Goal: Transaction & Acquisition: Purchase product/service

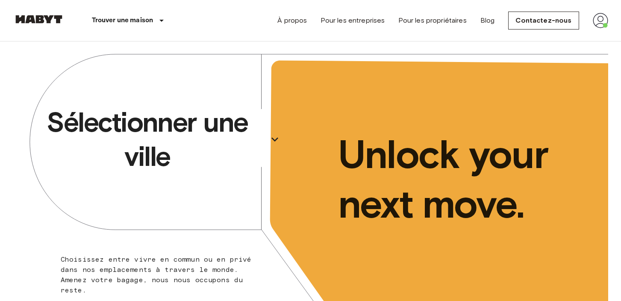
click at [273, 139] on icon "button" at bounding box center [274, 139] width 7 height 4
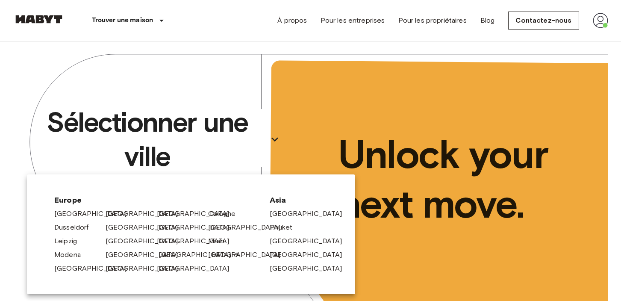
click at [167, 257] on link "[GEOGRAPHIC_DATA]" at bounding box center [199, 255] width 81 height 10
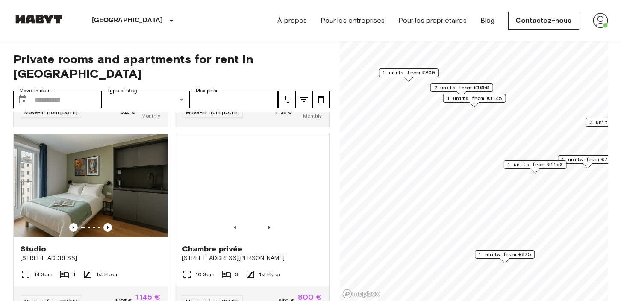
scroll to position [345, 0]
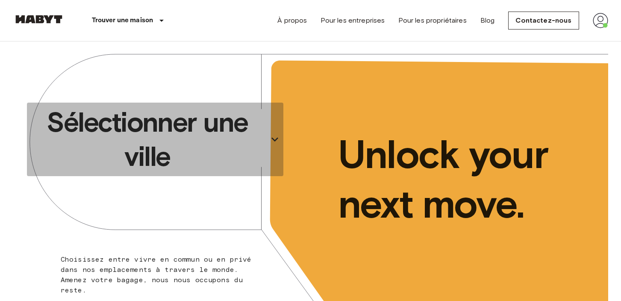
click at [226, 136] on p "Sélectionner une ville" at bounding box center [147, 139] width 234 height 68
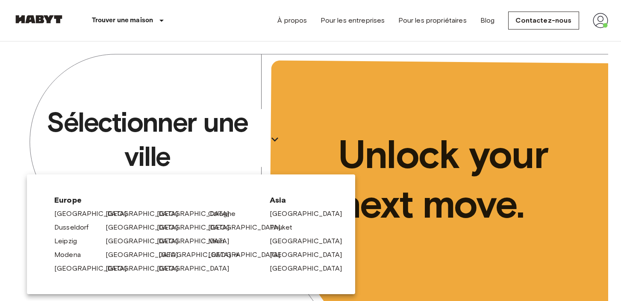
click at [168, 256] on link "[GEOGRAPHIC_DATA]" at bounding box center [199, 255] width 81 height 10
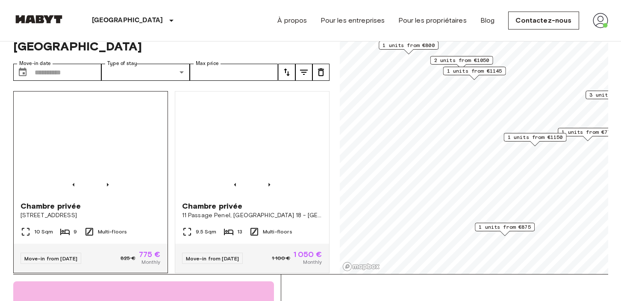
scroll to position [30, 0]
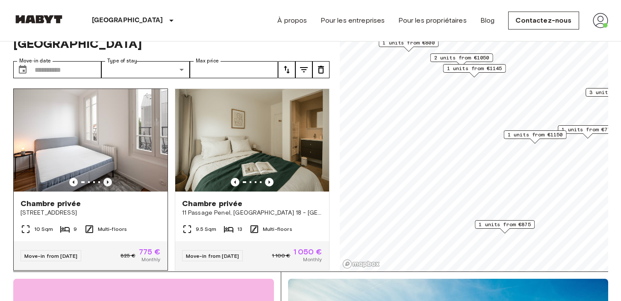
click at [106, 178] on icon "Previous image" at bounding box center [107, 182] width 9 height 9
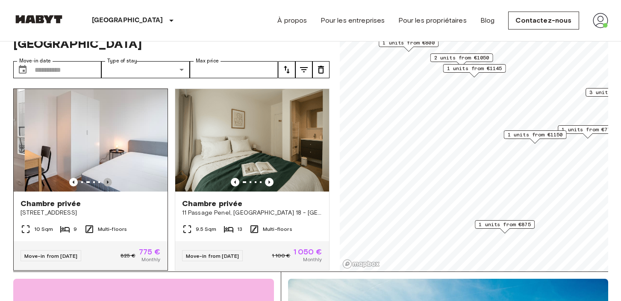
click at [106, 178] on icon "Previous image" at bounding box center [107, 182] width 9 height 9
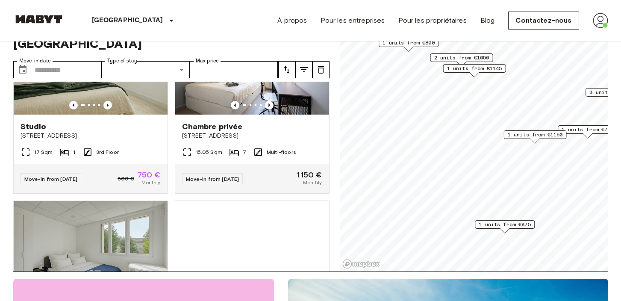
scroll to position [527, 0]
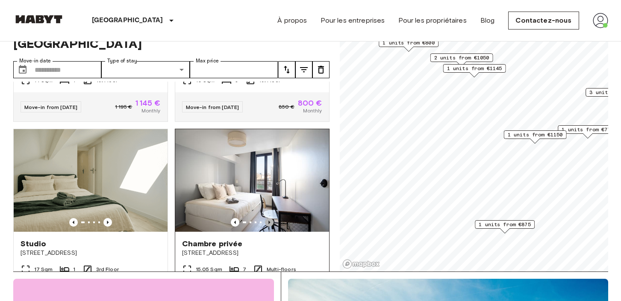
click at [272, 218] on icon "Previous image" at bounding box center [269, 222] width 9 height 9
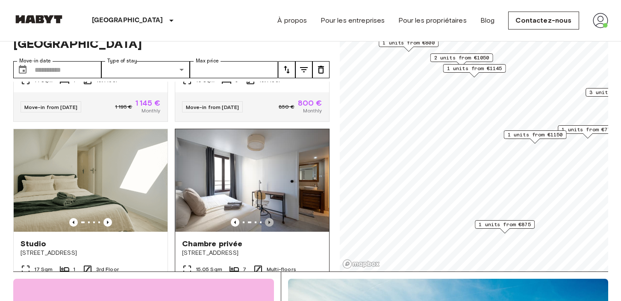
click at [272, 218] on icon "Previous image" at bounding box center [269, 222] width 9 height 9
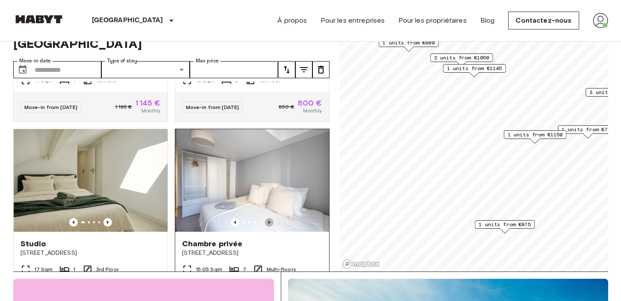
click at [272, 218] on icon "Previous image" at bounding box center [269, 222] width 9 height 9
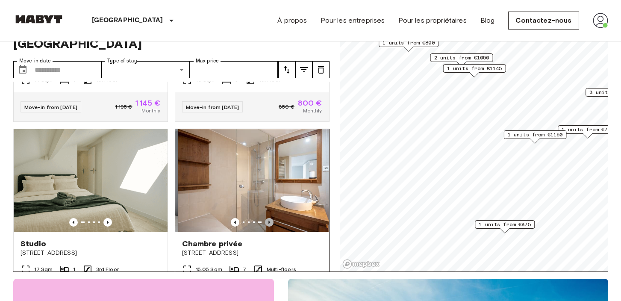
click at [272, 218] on icon "Previous image" at bounding box center [269, 222] width 9 height 9
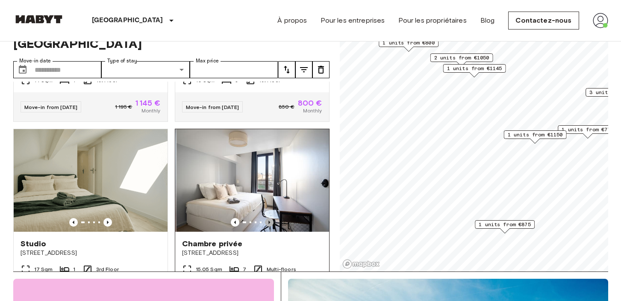
click at [272, 218] on icon "Previous image" at bounding box center [269, 222] width 9 height 9
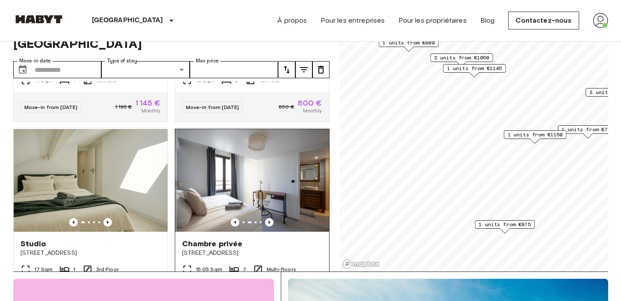
click at [272, 218] on icon "Previous image" at bounding box center [269, 222] width 9 height 9
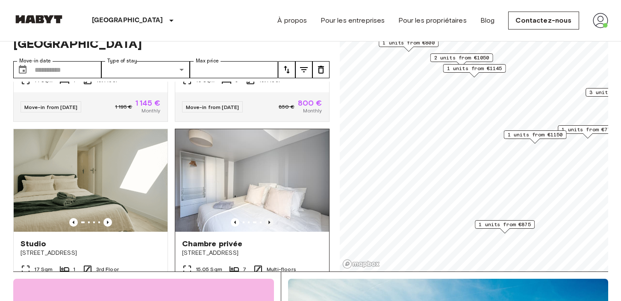
click at [272, 218] on icon "Previous image" at bounding box center [269, 222] width 9 height 9
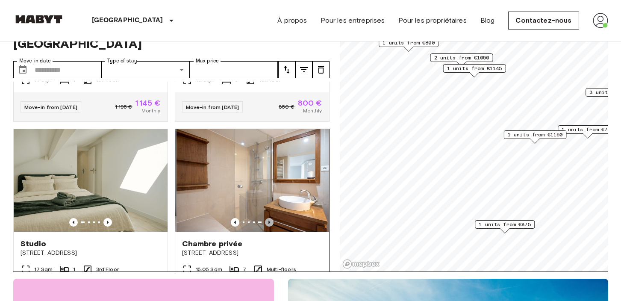
click at [272, 218] on icon "Previous image" at bounding box center [269, 222] width 9 height 9
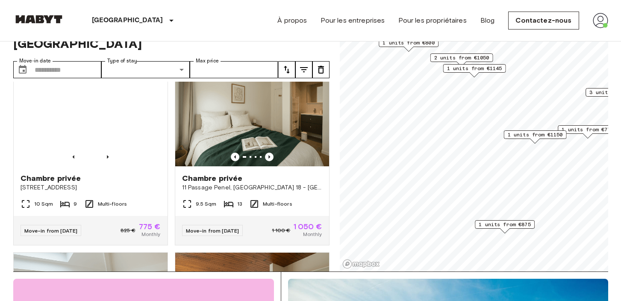
scroll to position [0, 0]
